Goal: Check status: Check status

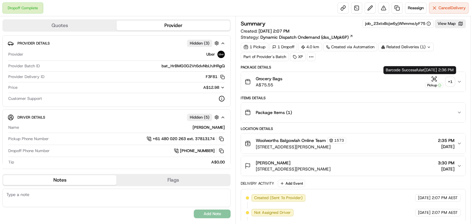
click at [450, 76] on button "Pickup + 1" at bounding box center [439, 82] width 29 height 12
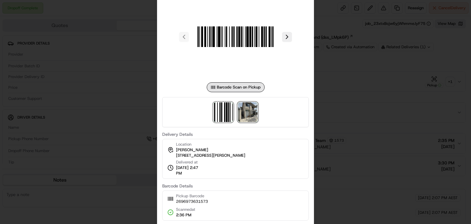
click at [248, 111] on img at bounding box center [248, 112] width 20 height 20
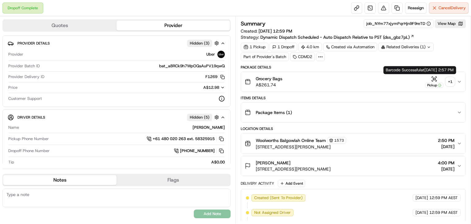
click at [449, 81] on div "+ 1" at bounding box center [450, 81] width 9 height 9
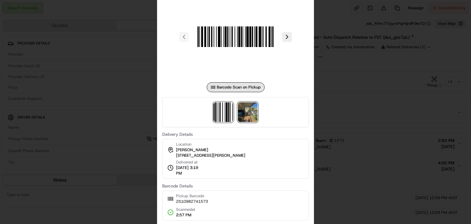
click at [251, 110] on img at bounding box center [248, 112] width 20 height 20
